Goal: Find specific page/section: Find specific page/section

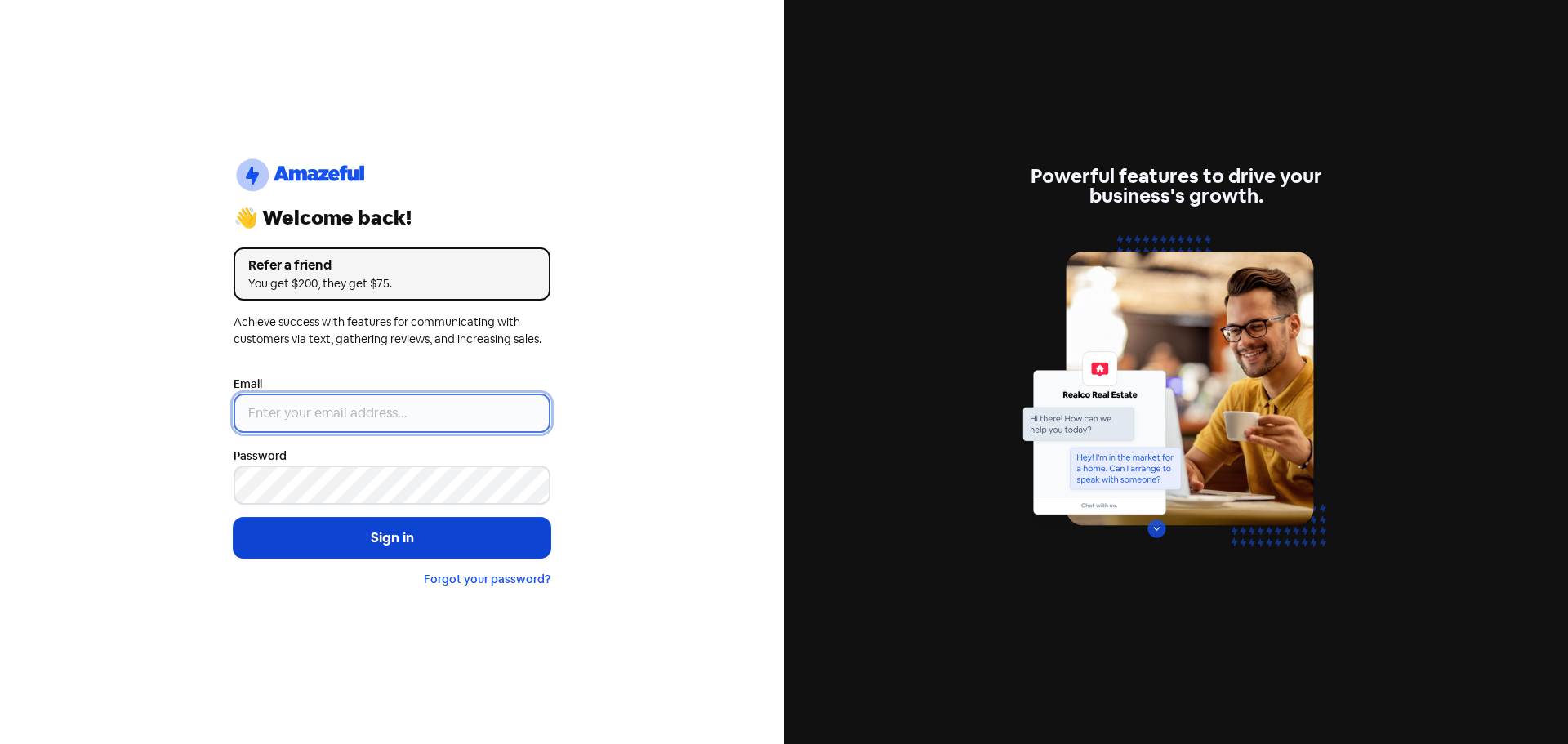
type input "[EMAIL_ADDRESS][DOMAIN_NAME]"
click at [440, 534] on button "Sign in" at bounding box center [392, 537] width 317 height 40
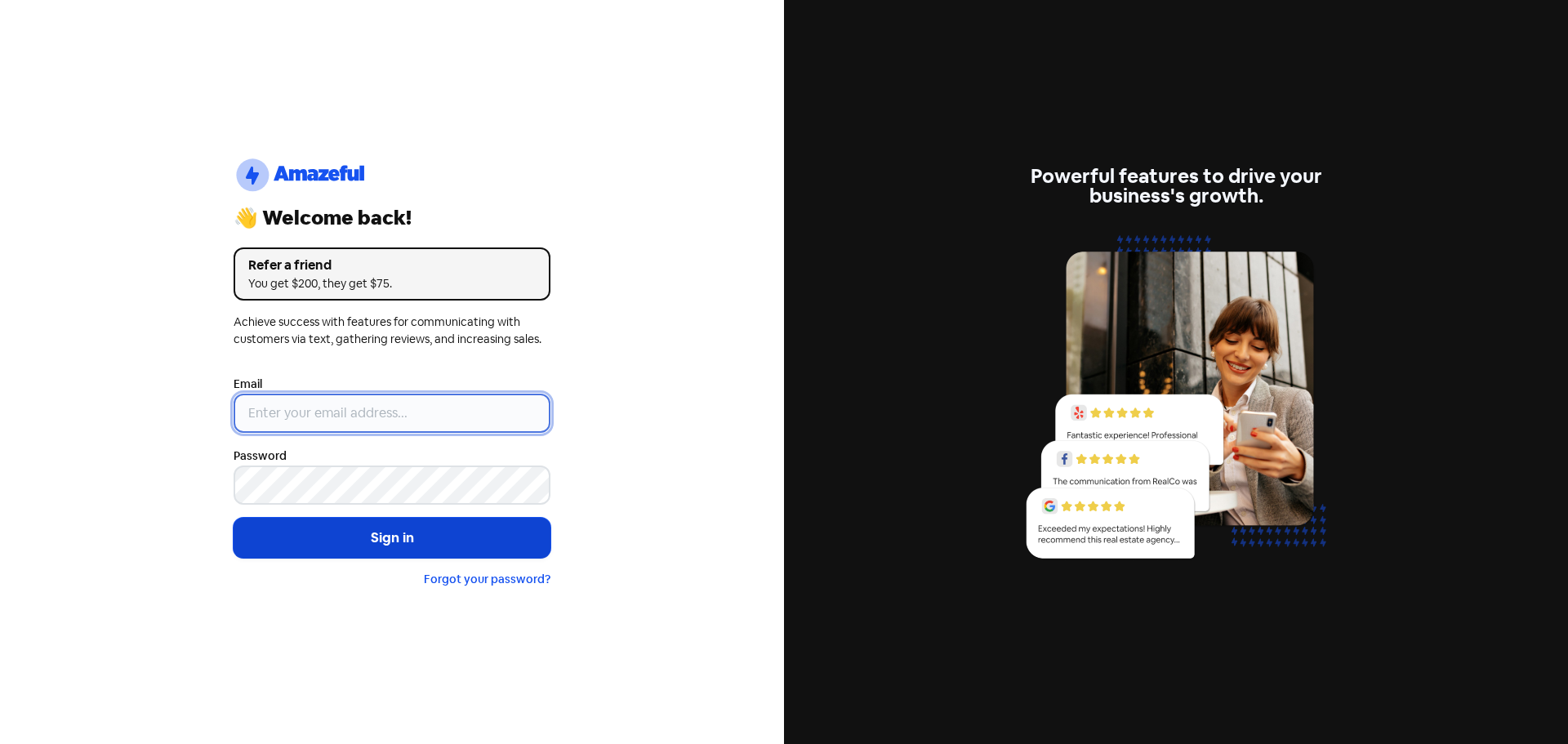
type input "[EMAIL_ADDRESS][DOMAIN_NAME]"
click at [369, 540] on button "Sign in" at bounding box center [392, 537] width 317 height 40
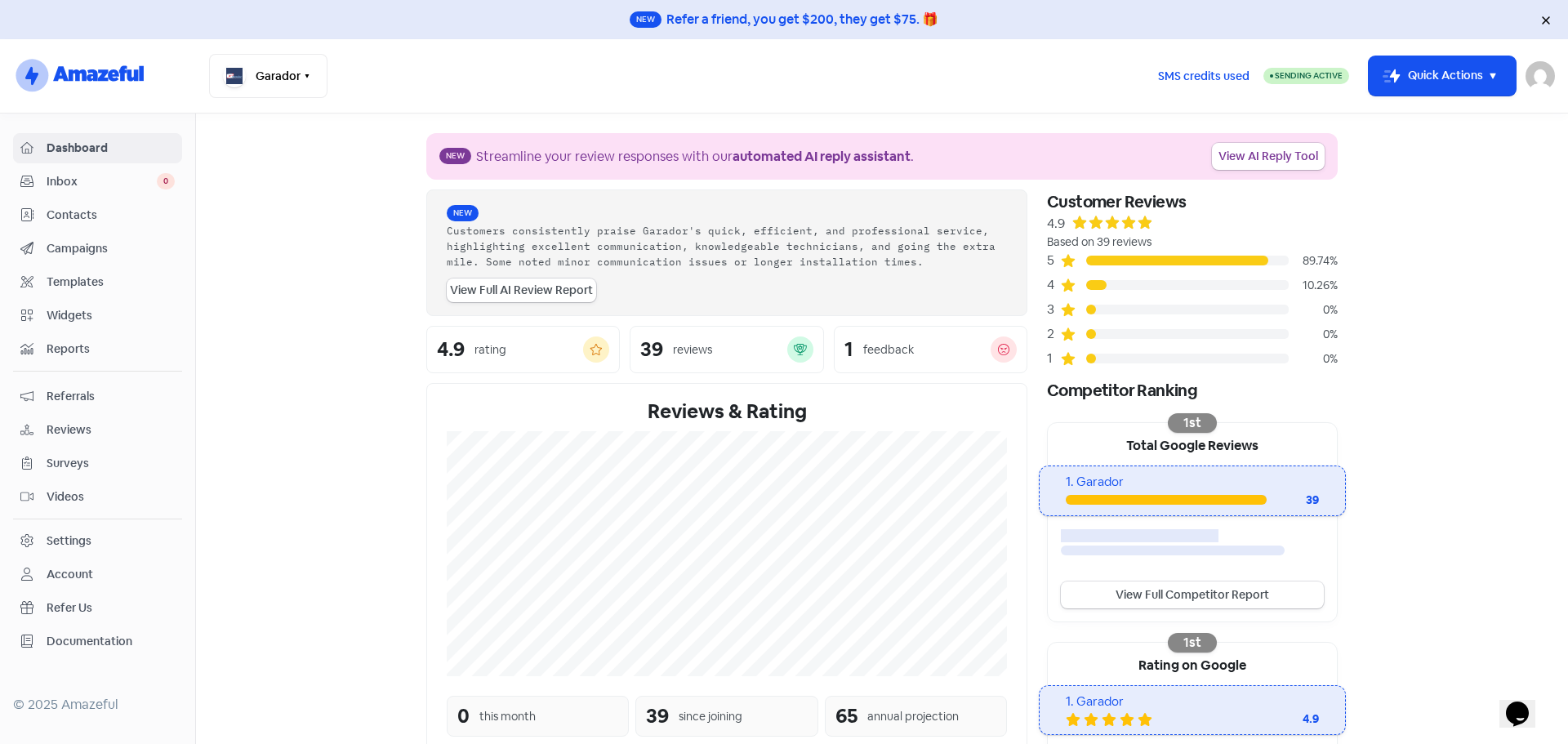
click at [69, 422] on span "Reviews" at bounding box center [110, 429] width 128 height 17
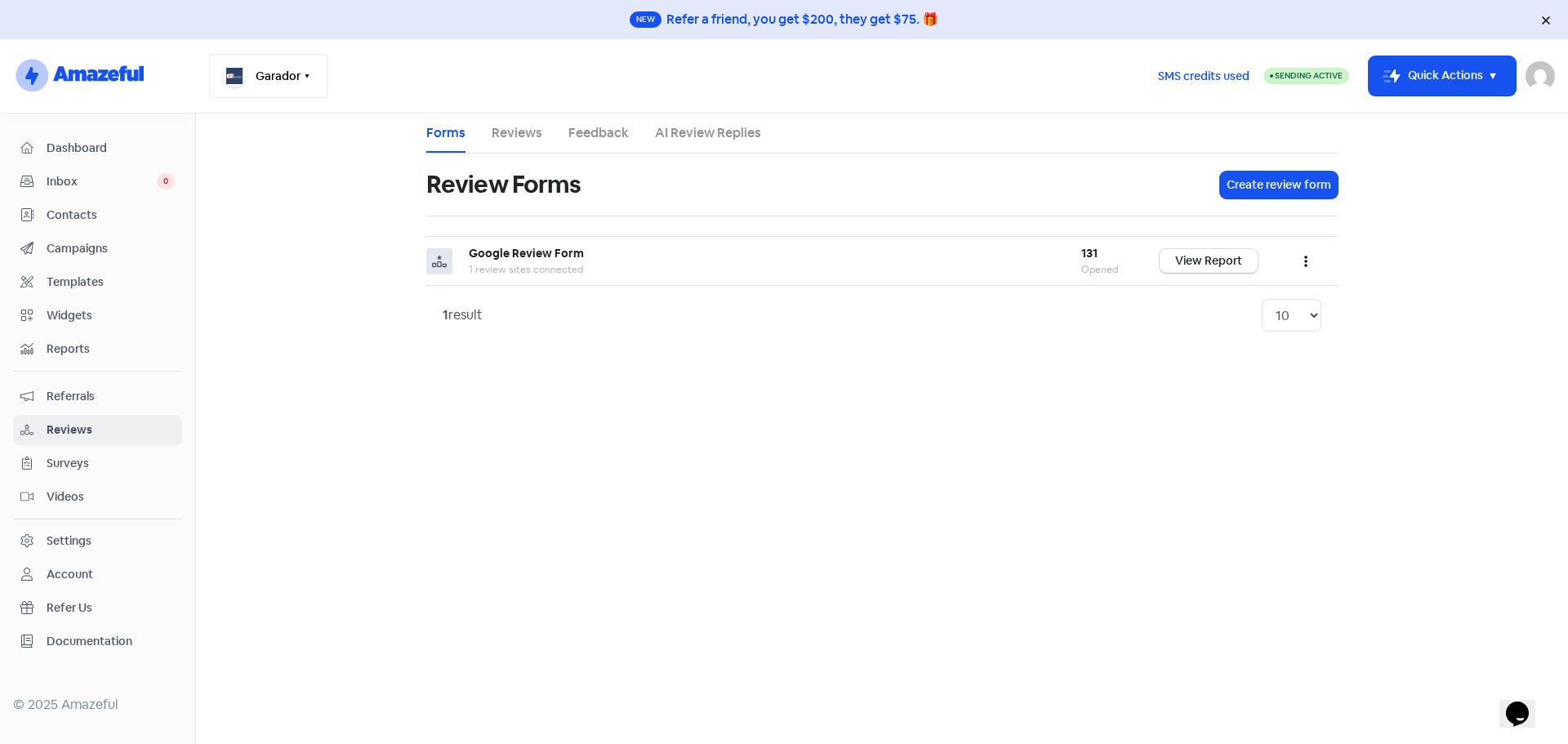
click at [308, 79] on icon "button" at bounding box center [306, 76] width 13 height 13
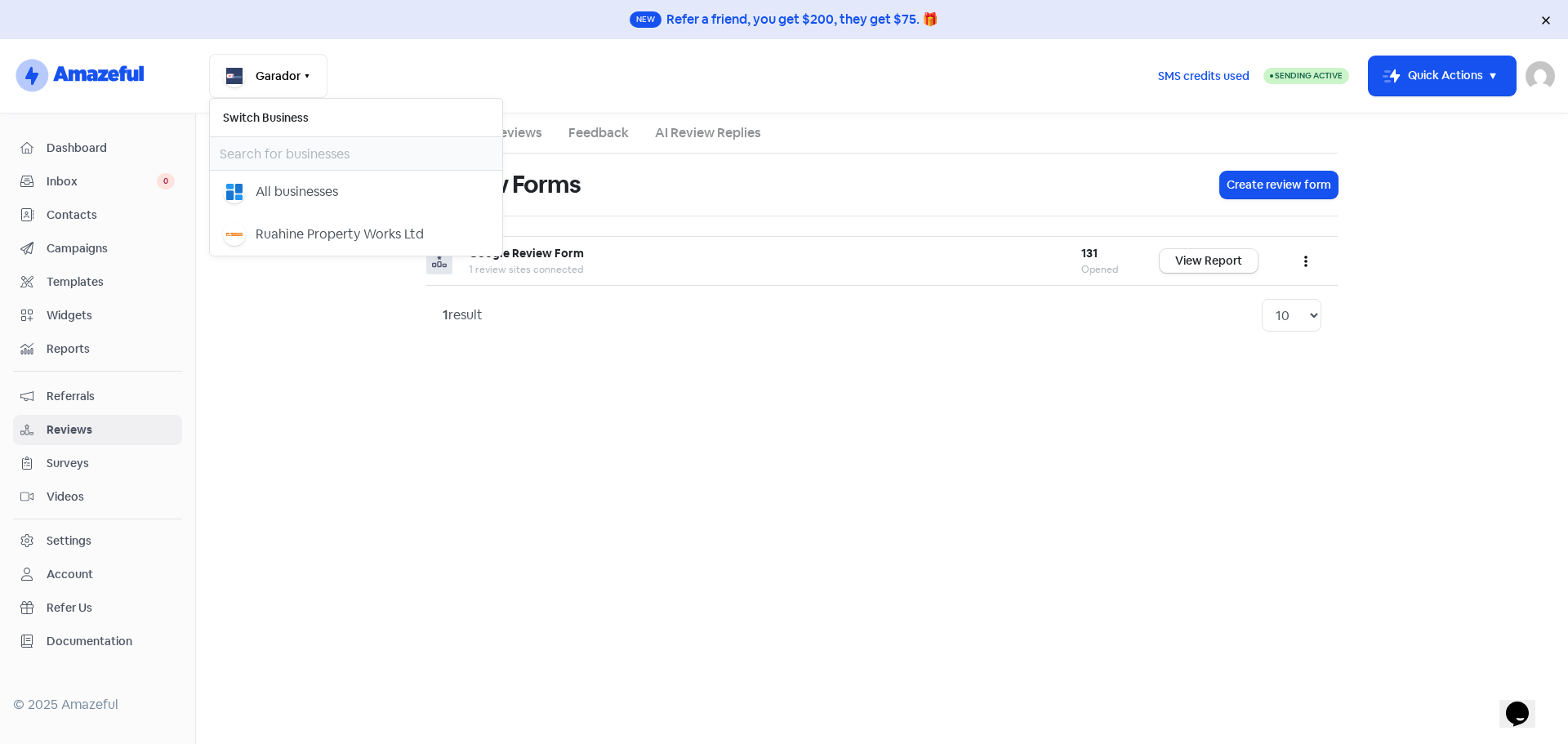
click at [786, 187] on div "Review Forms" at bounding box center [813, 184] width 774 height 52
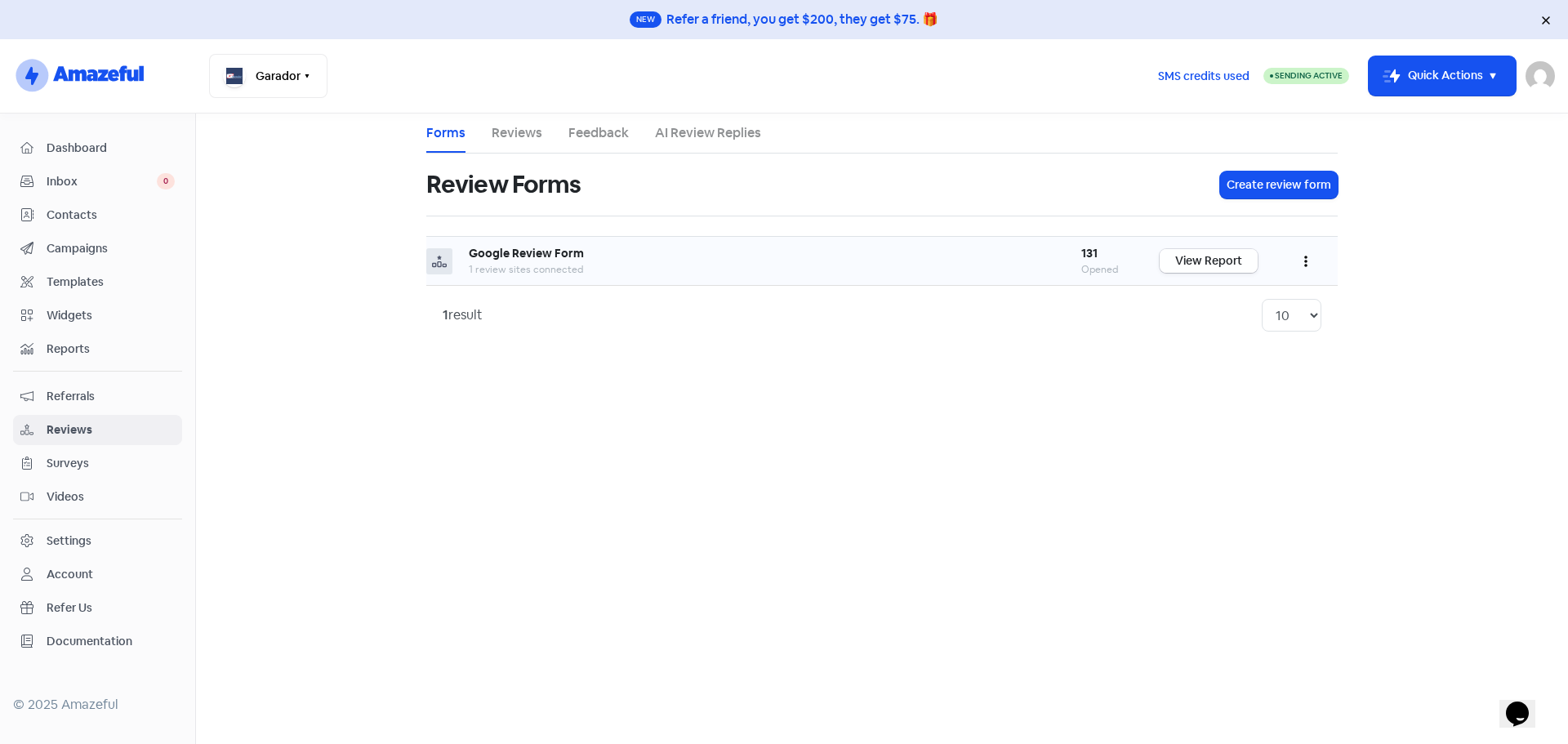
click at [1173, 267] on link "View Report" at bounding box center [1209, 261] width 98 height 24
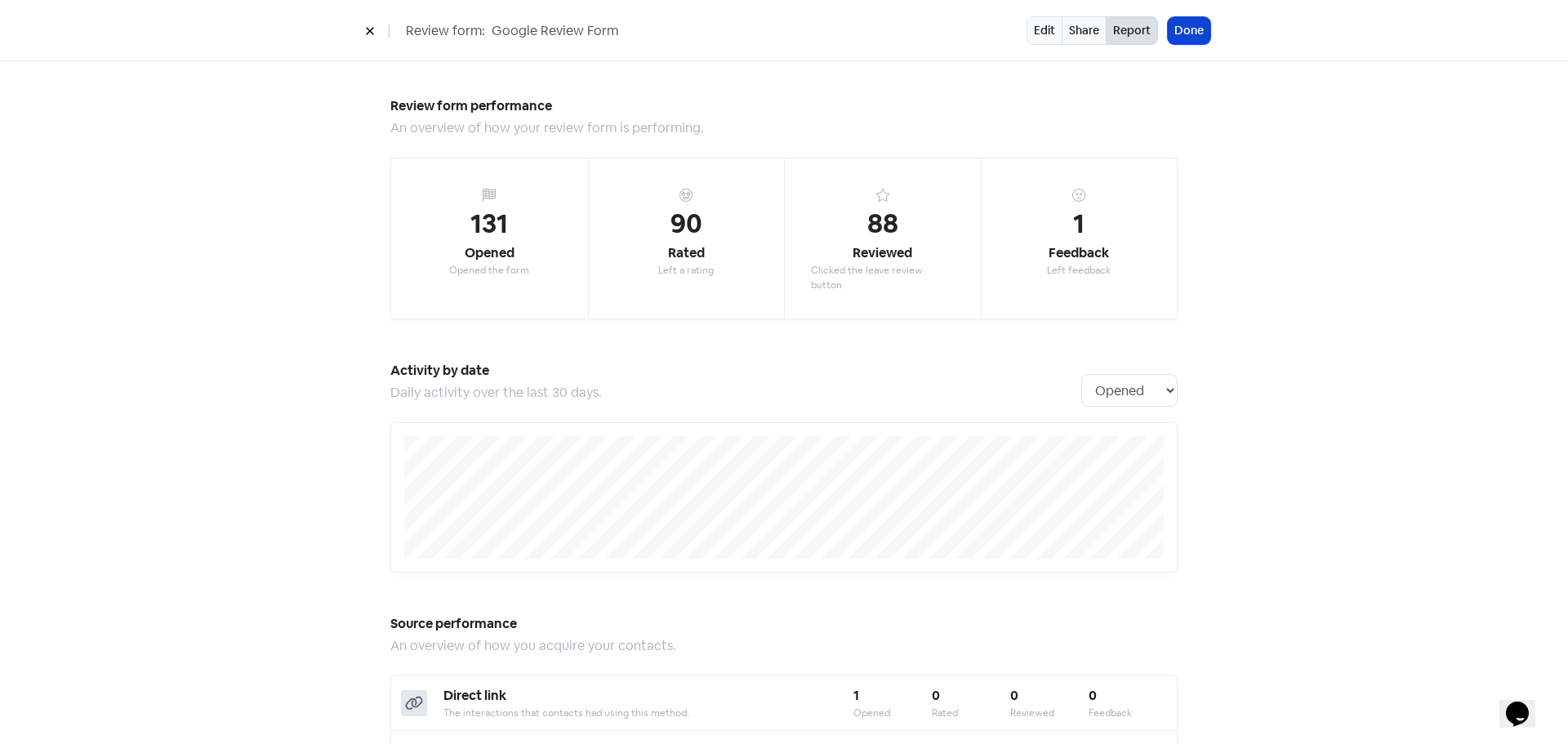
click at [1171, 33] on button "Done" at bounding box center [1188, 30] width 42 height 27
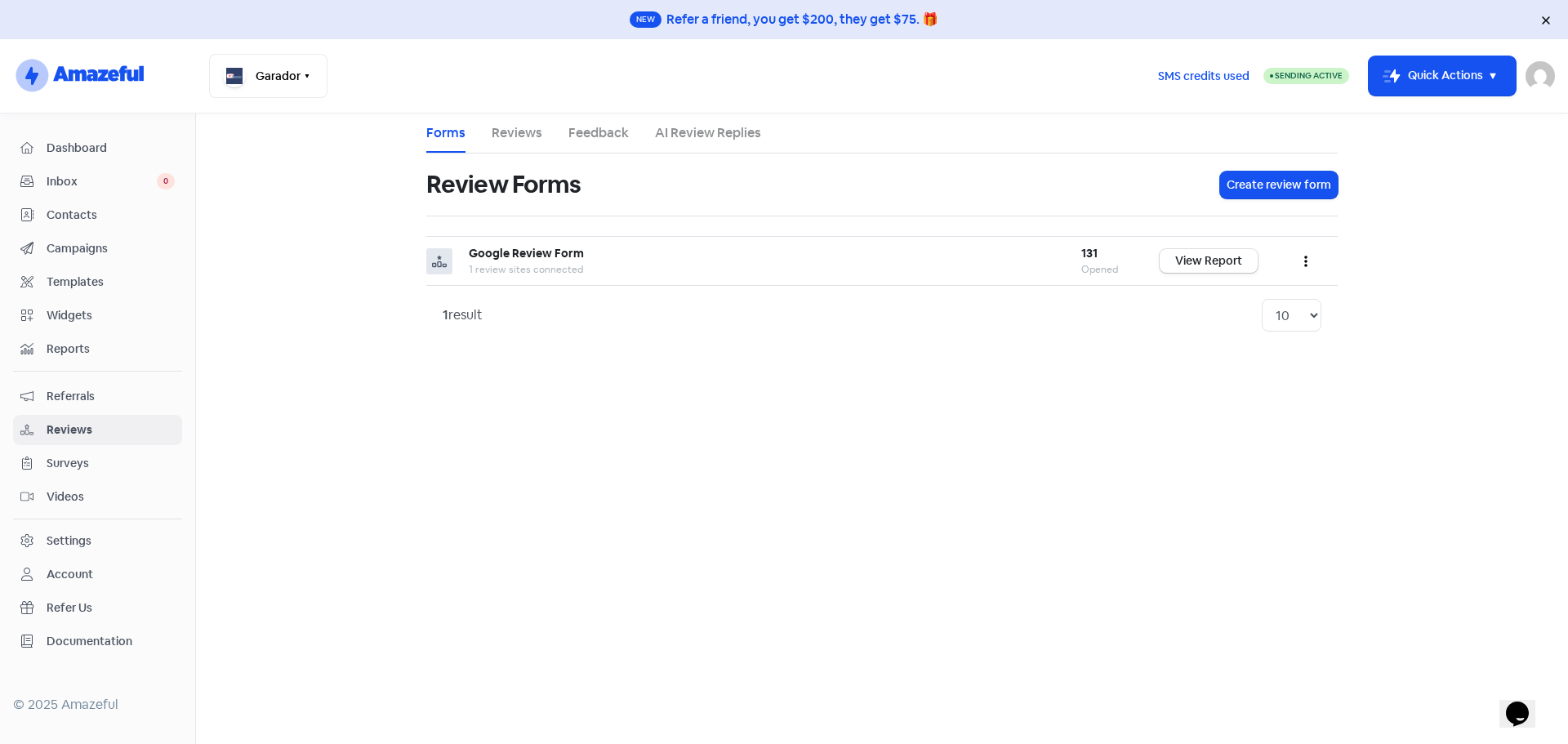
click at [534, 138] on link "Reviews" at bounding box center [516, 133] width 50 height 20
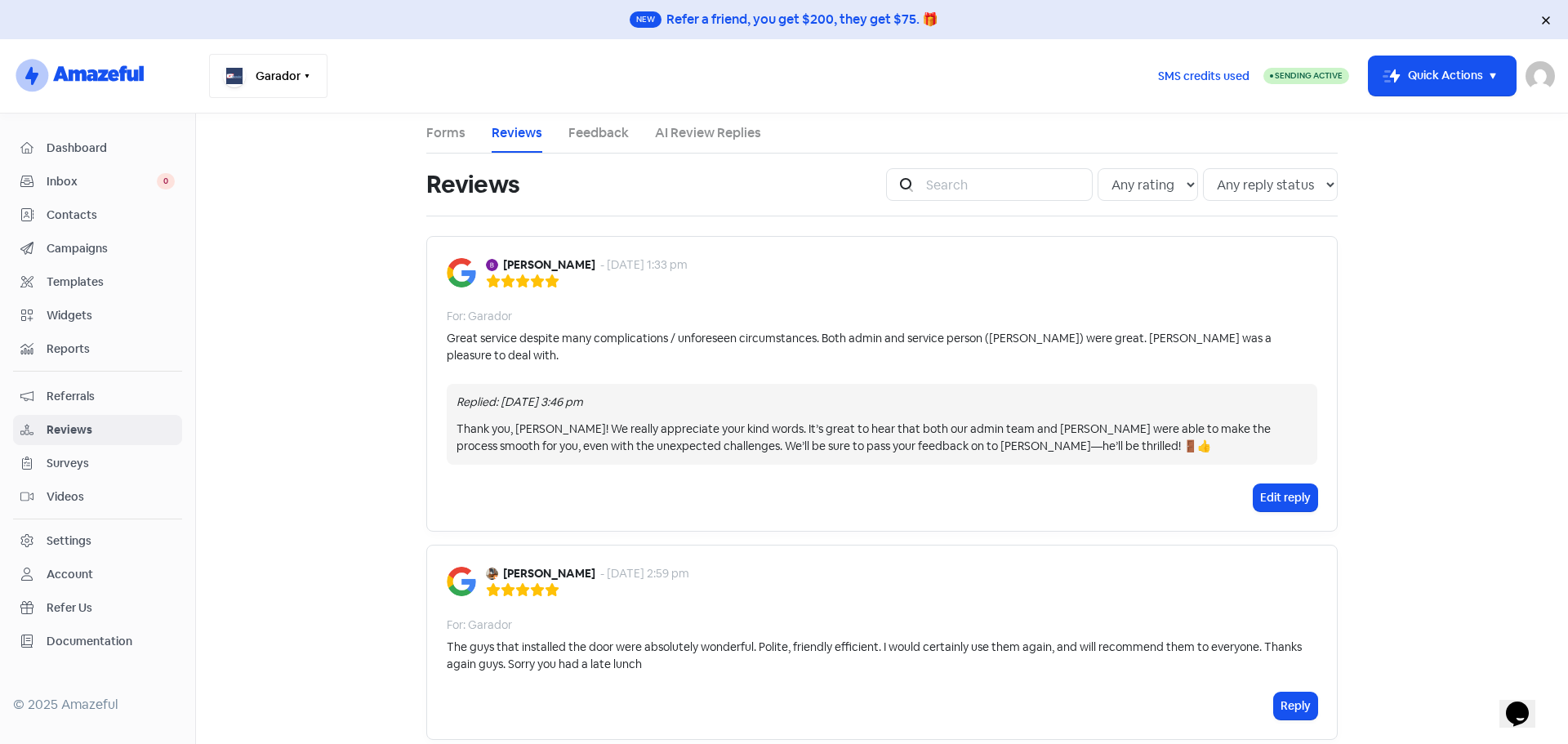
click at [299, 68] on button "Garador" at bounding box center [268, 76] width 118 height 44
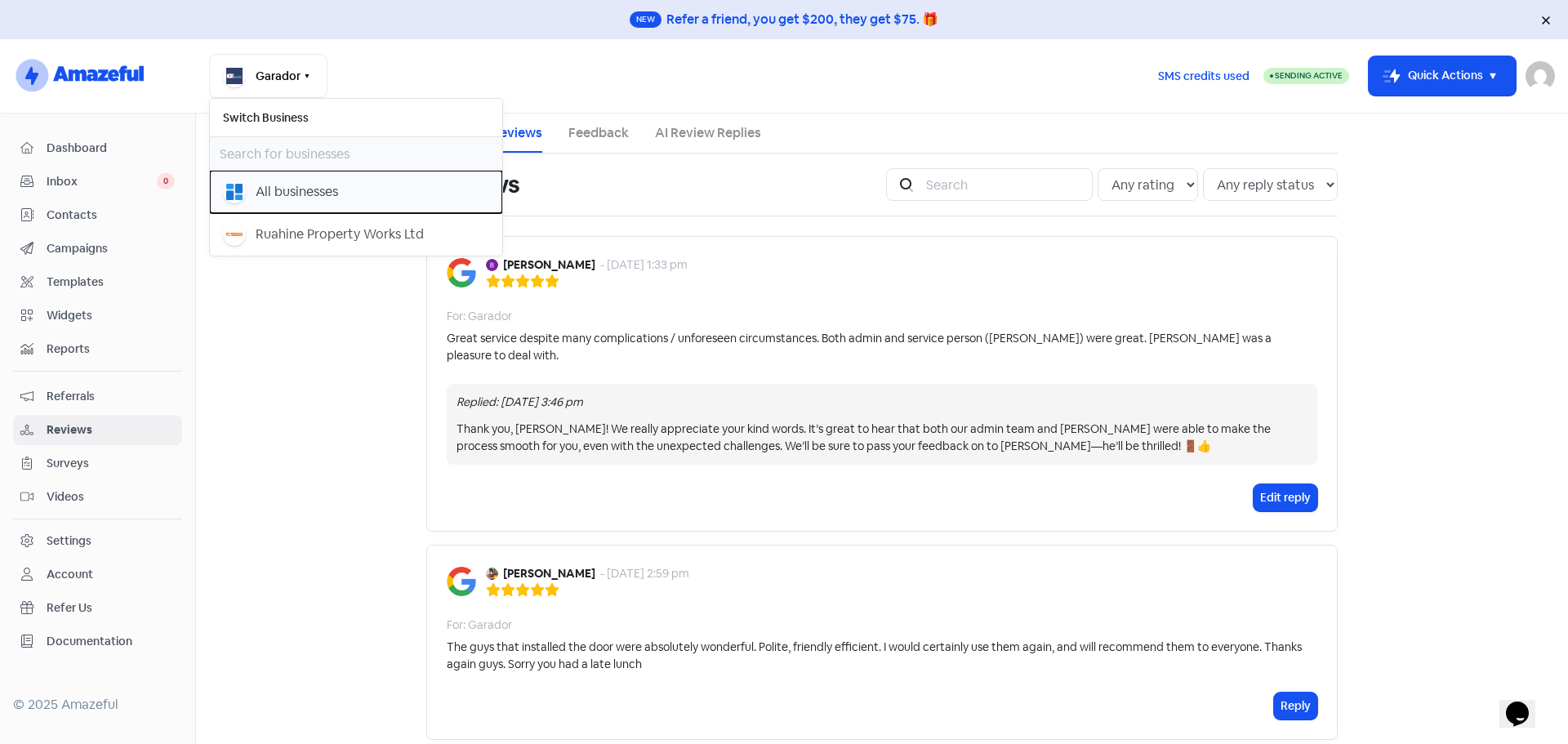
click at [300, 198] on div "All businesses" at bounding box center [297, 192] width 83 height 20
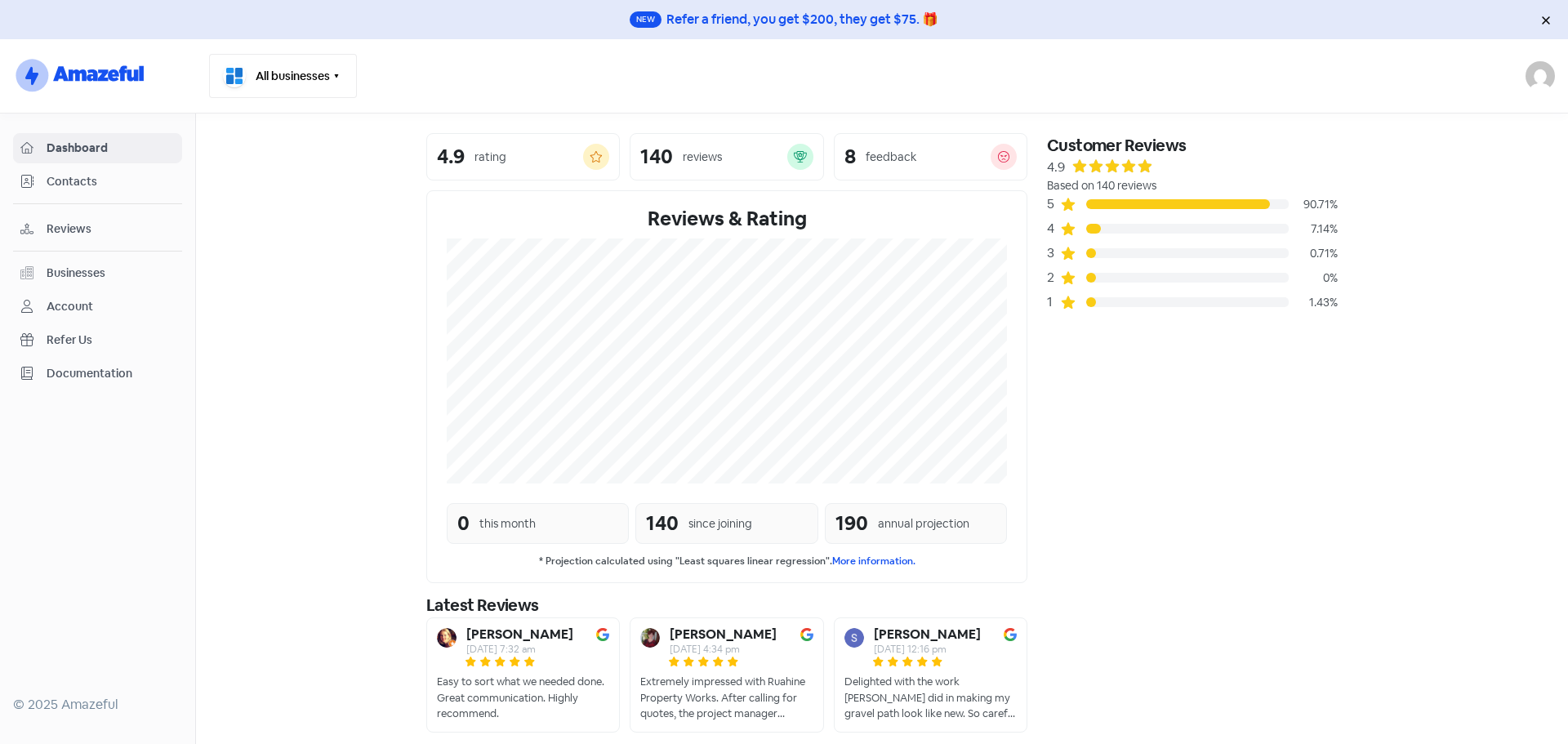
click at [323, 75] on button "All businesses" at bounding box center [282, 76] width 148 height 44
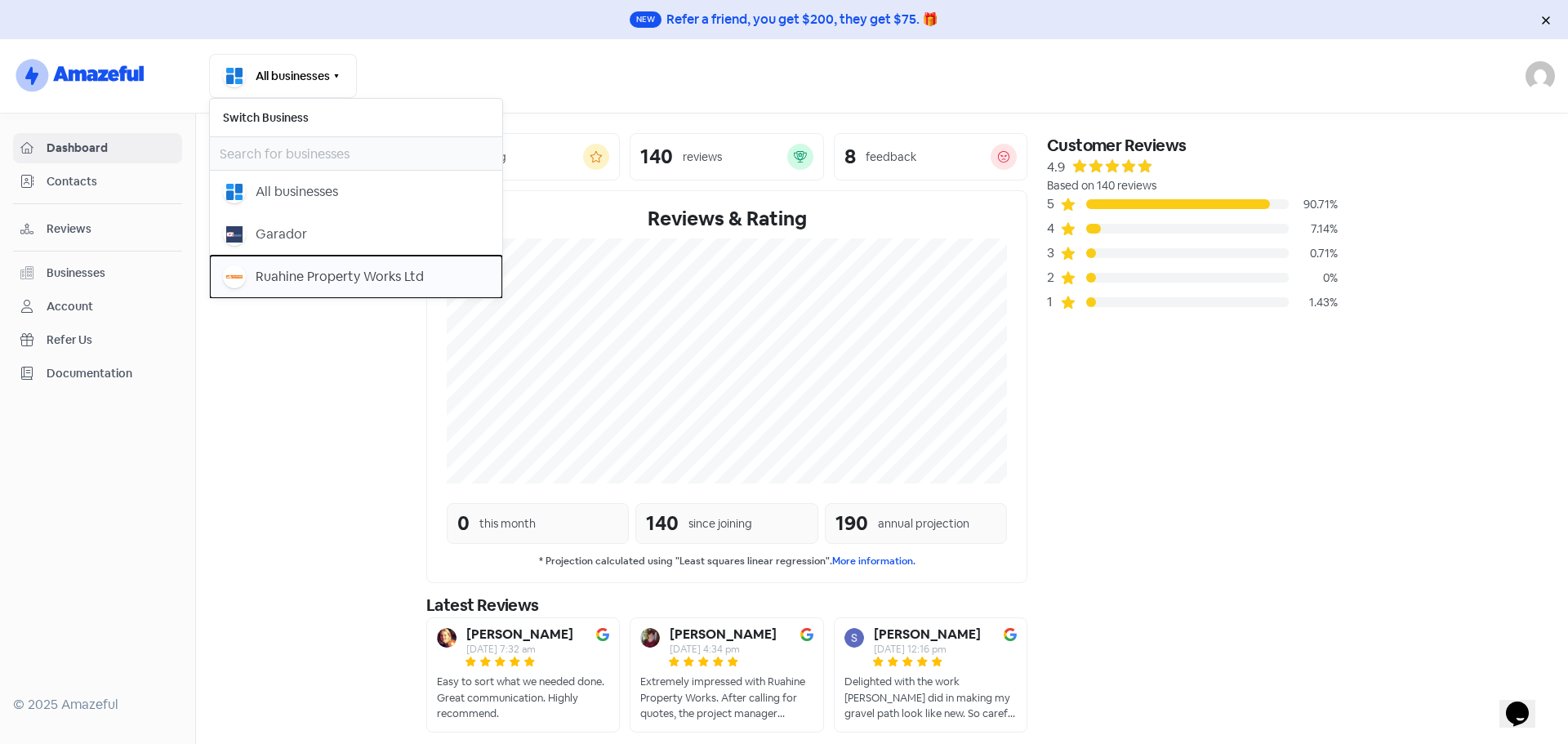
click at [301, 262] on button "Ruahine Property Works Ltd" at bounding box center [355, 277] width 292 height 42
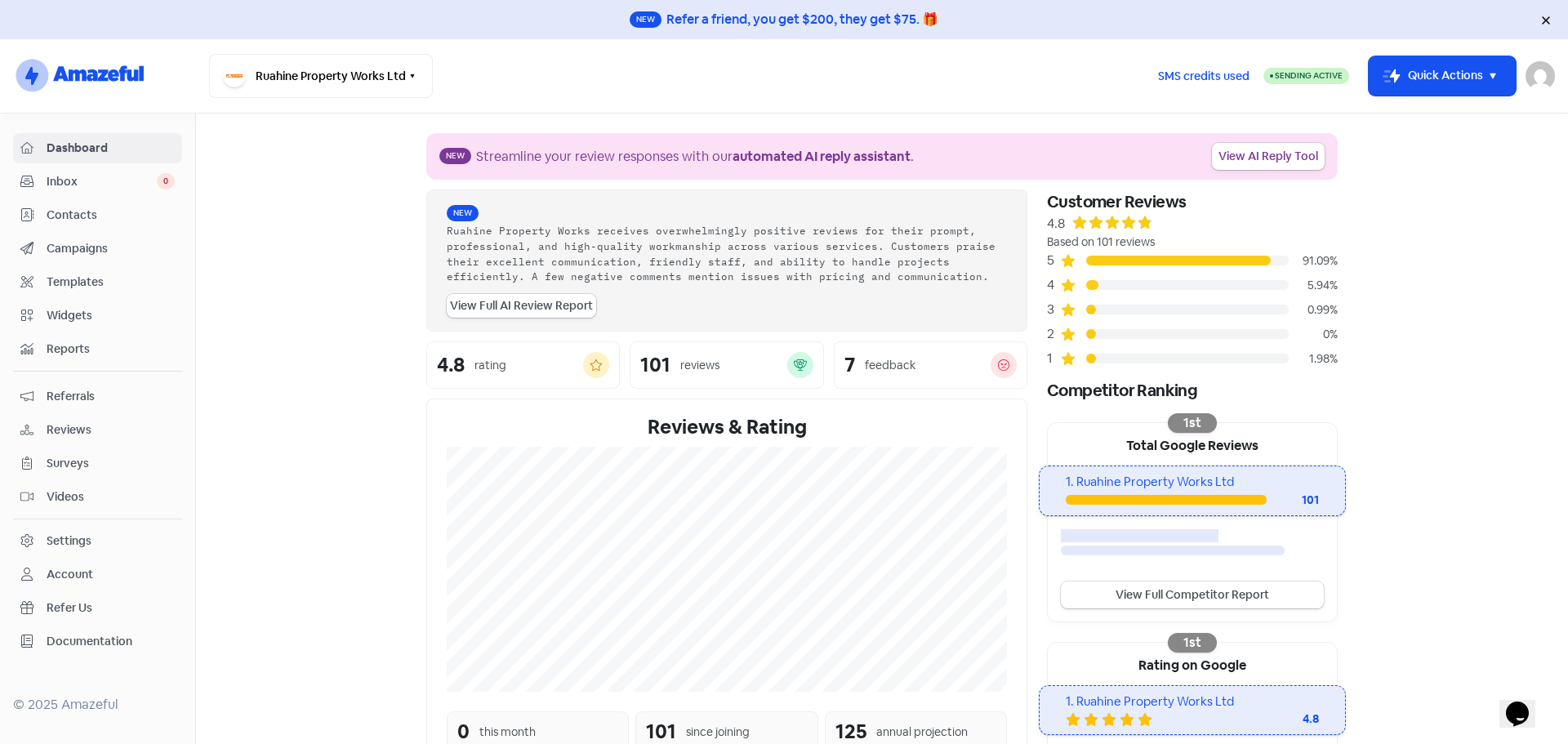
click at [81, 433] on span "Reviews" at bounding box center [110, 429] width 128 height 17
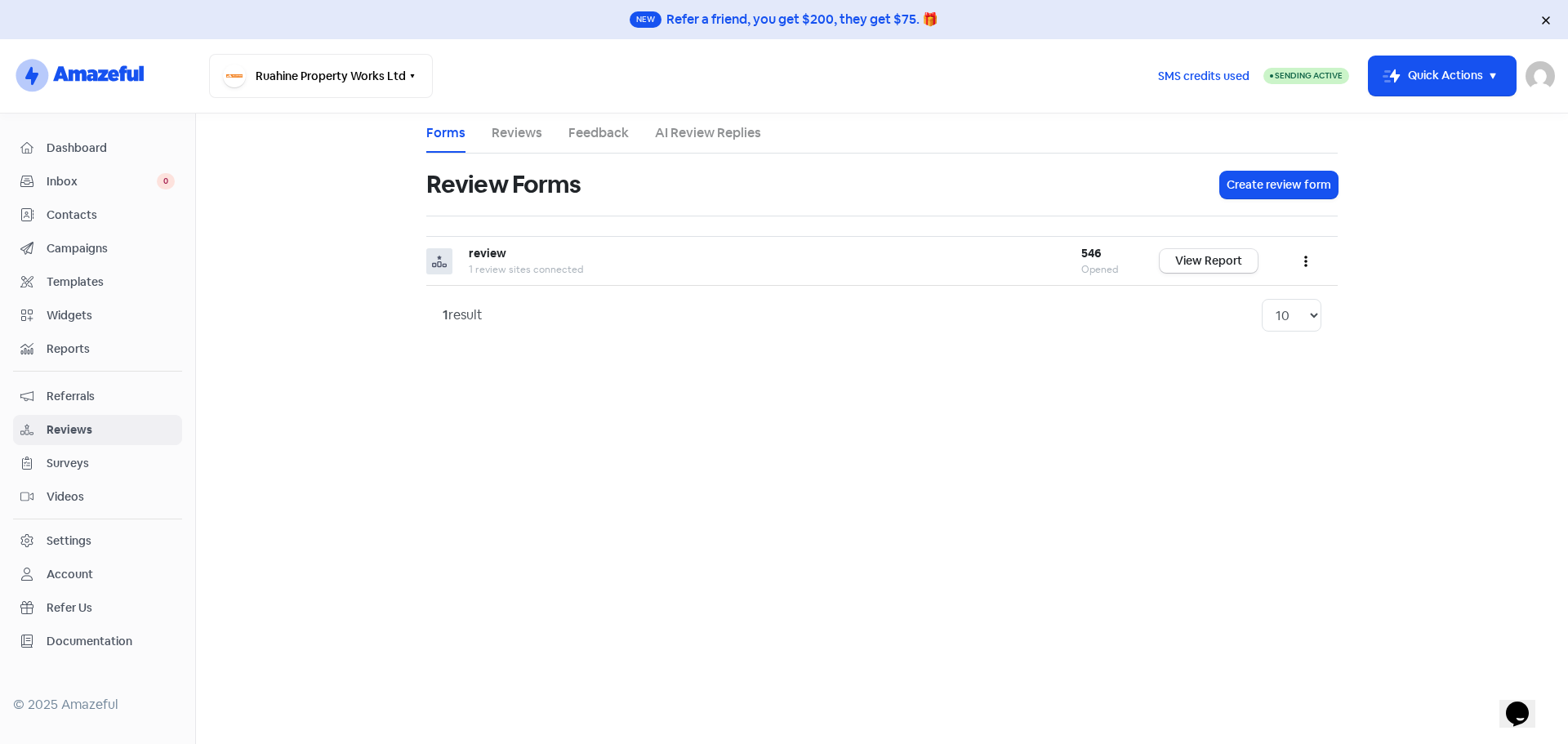
click at [499, 136] on link "Reviews" at bounding box center [516, 133] width 50 height 20
